Goal: Task Accomplishment & Management: Manage account settings

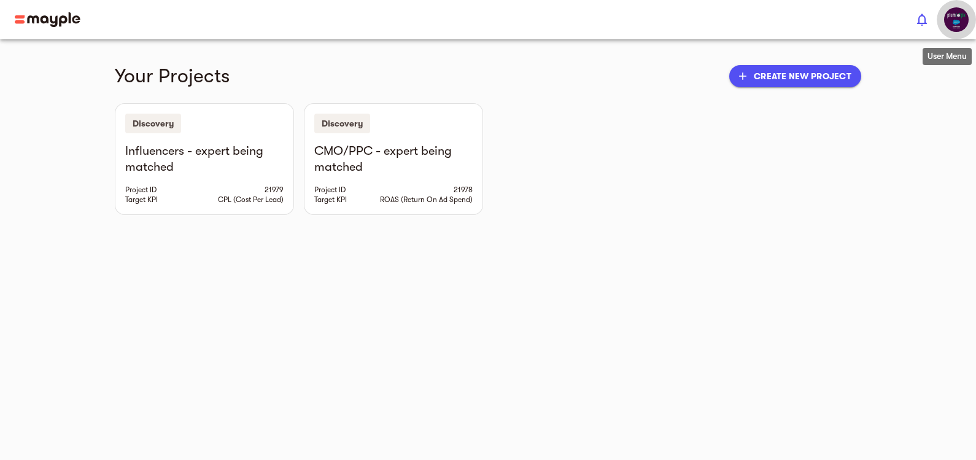
click at [959, 13] on img "button" at bounding box center [957, 19] width 25 height 25
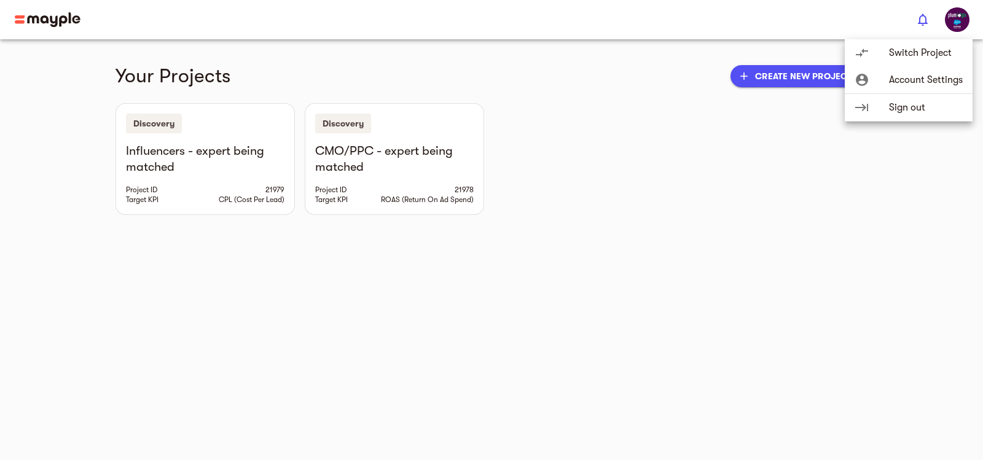
click at [795, 160] on div at bounding box center [491, 230] width 983 height 460
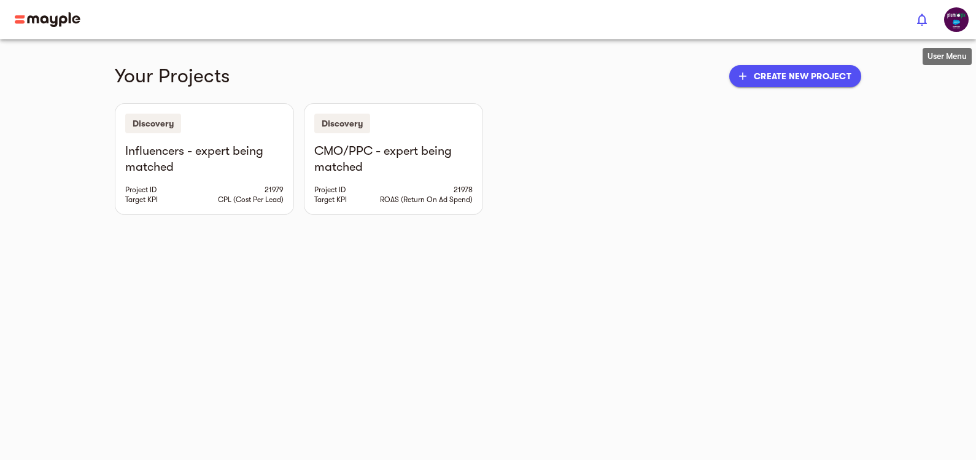
click at [959, 17] on img "button" at bounding box center [957, 19] width 25 height 25
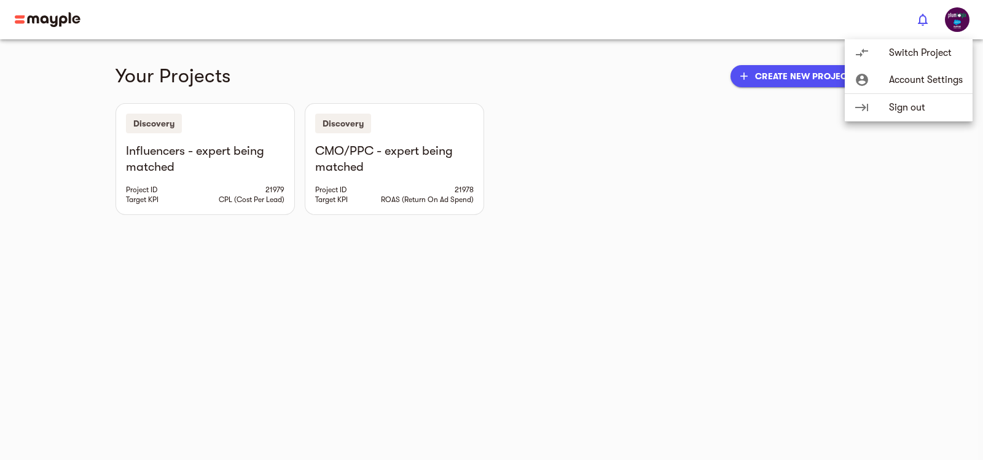
click at [892, 77] on span "Account Settings" at bounding box center [926, 79] width 74 height 15
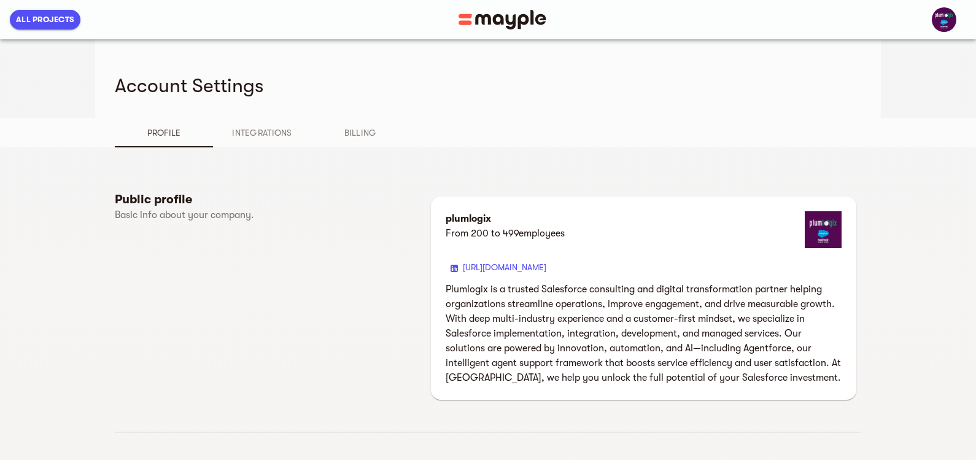
click at [403, 109] on div "Account Settings" at bounding box center [488, 78] width 747 height 79
